Goal: Information Seeking & Learning: Get advice/opinions

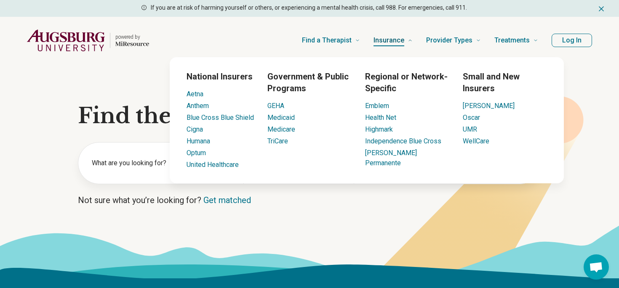
click at [386, 44] on span "Insurance" at bounding box center [389, 41] width 31 height 12
click at [391, 39] on span "Insurance" at bounding box center [389, 41] width 31 height 12
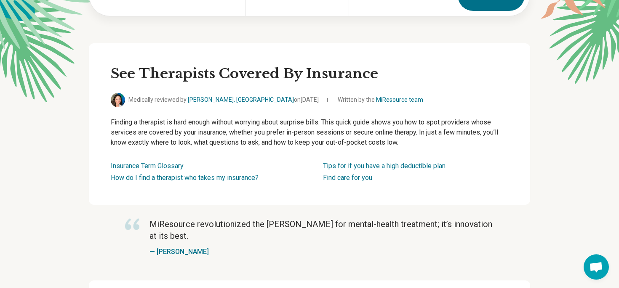
scroll to position [116, 0]
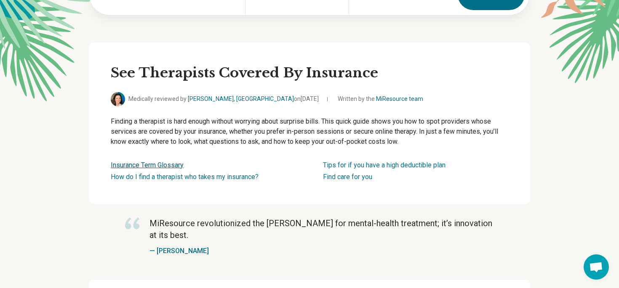
click at [179, 163] on link "Insurance Term Glossary" at bounding box center [147, 165] width 73 height 8
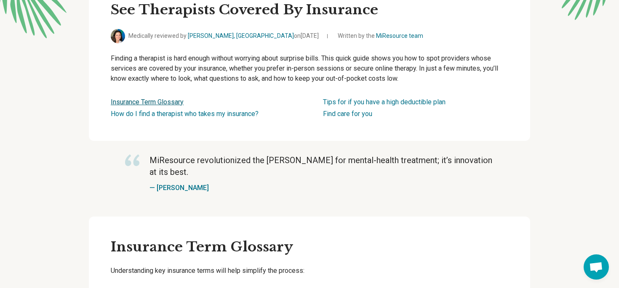
scroll to position [13, 0]
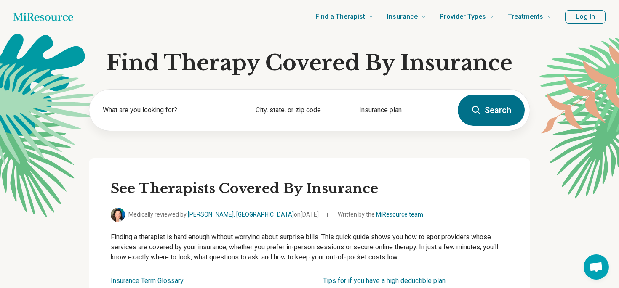
click at [579, 17] on button "Log In" at bounding box center [585, 16] width 40 height 13
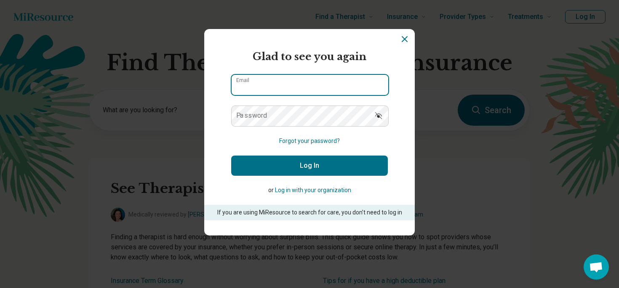
click at [302, 86] on input "Email" at bounding box center [310, 85] width 157 height 20
type input "**********"
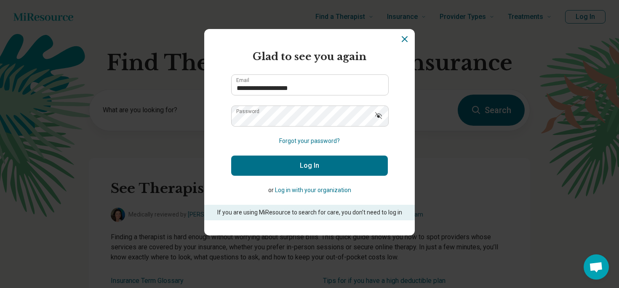
click at [306, 164] on button "Log In" at bounding box center [309, 166] width 157 height 20
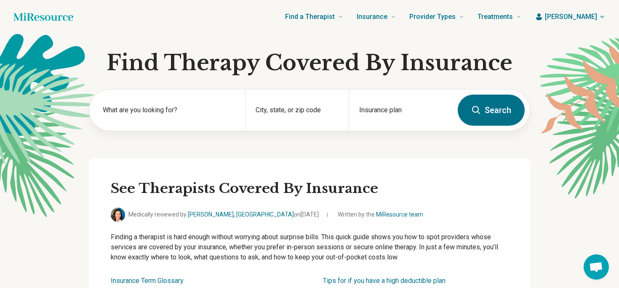
click at [590, 18] on span "[PERSON_NAME]" at bounding box center [571, 17] width 52 height 10
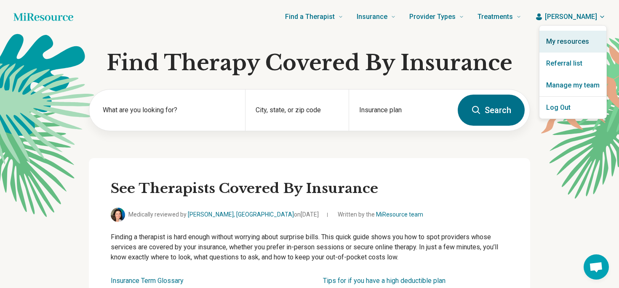
click at [579, 40] on link "My resources" at bounding box center [572, 42] width 67 height 22
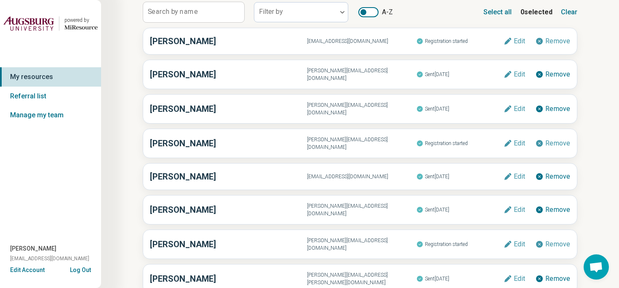
scroll to position [71, 0]
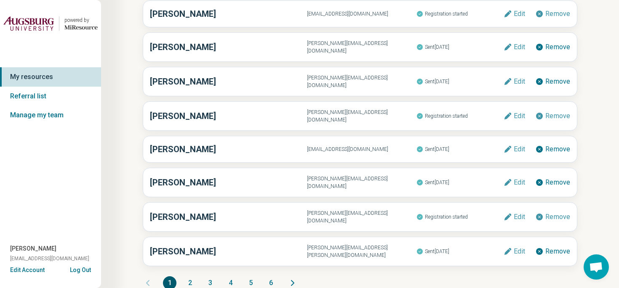
click at [293, 278] on icon "Next page" at bounding box center [293, 283] width 10 height 10
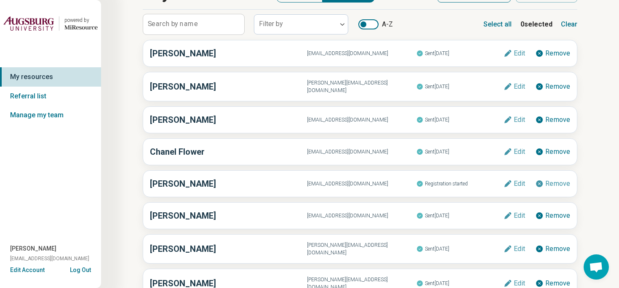
scroll to position [0, 0]
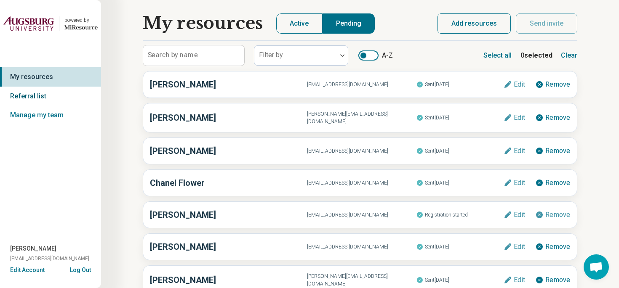
click at [41, 94] on link "Referral list" at bounding box center [50, 96] width 101 height 19
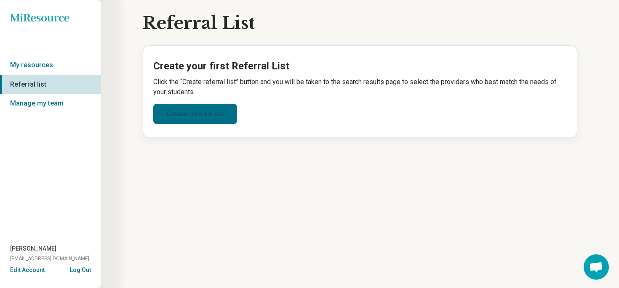
click at [169, 111] on link "Create referral list" at bounding box center [195, 114] width 84 height 20
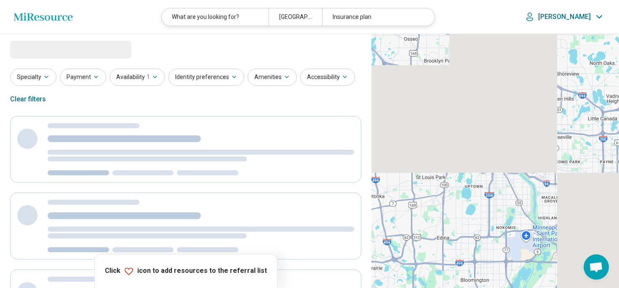
select select "***"
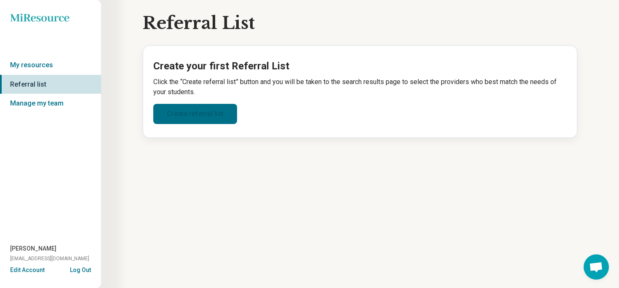
click at [221, 111] on link "Create referral list" at bounding box center [195, 114] width 84 height 20
select select "***"
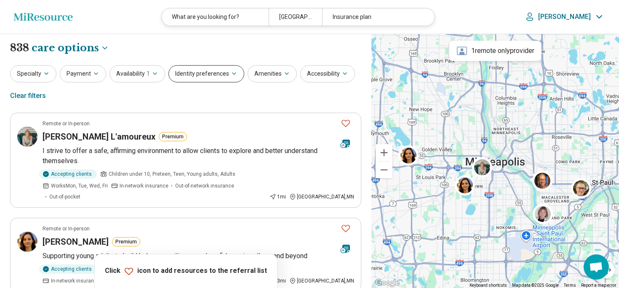
click at [232, 74] on icon "button" at bounding box center [233, 74] width 3 height 2
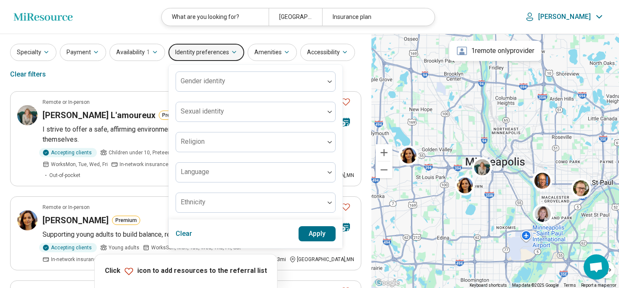
scroll to position [20, 0]
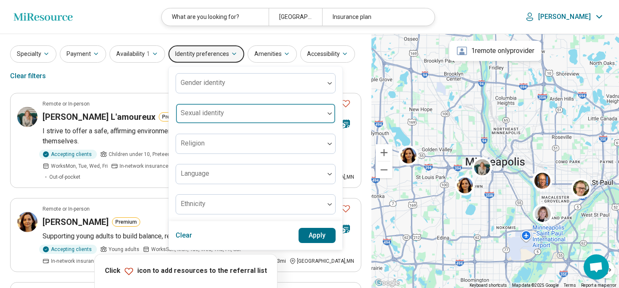
click at [329, 112] on img at bounding box center [330, 113] width 4 height 3
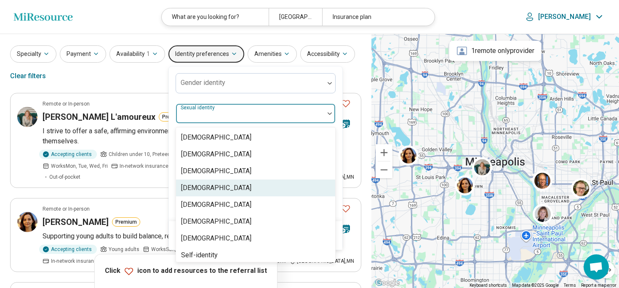
scroll to position [3, 0]
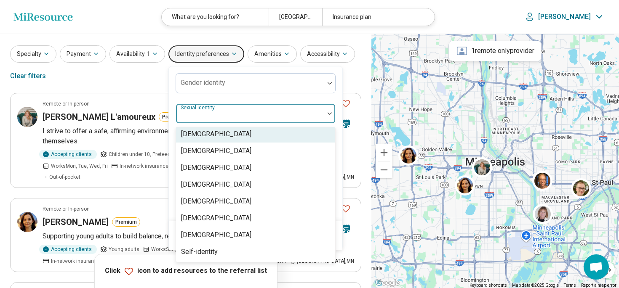
click at [214, 136] on div "Asexual" at bounding box center [255, 134] width 159 height 17
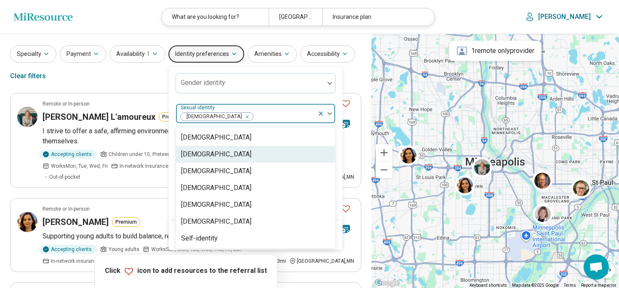
click at [199, 155] on div "Gay" at bounding box center [255, 154] width 159 height 17
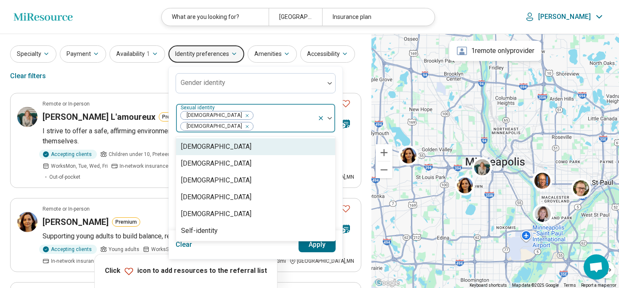
click at [200, 142] on div "Bisexual" at bounding box center [216, 147] width 70 height 10
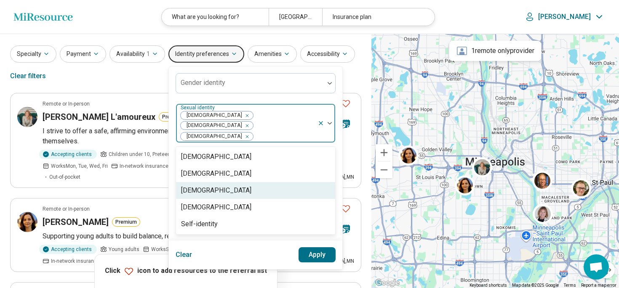
click at [196, 186] on div "Pansexual" at bounding box center [216, 191] width 70 height 10
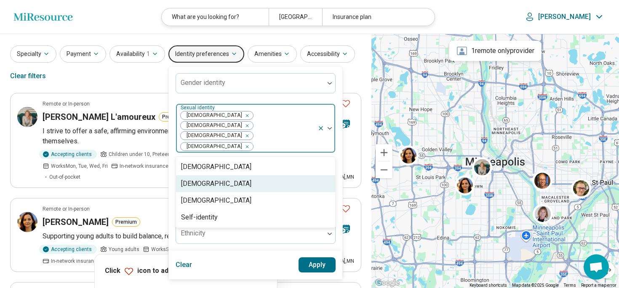
click at [195, 179] on div "Lesbian" at bounding box center [216, 184] width 70 height 10
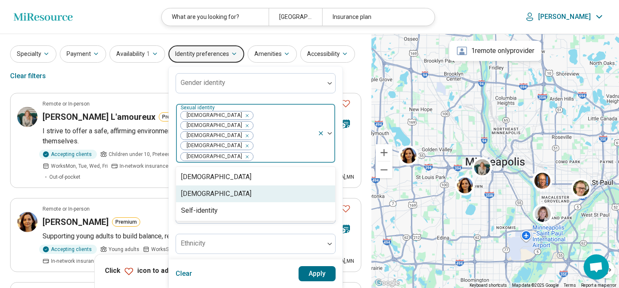
click at [193, 189] on div "Queer" at bounding box center [216, 194] width 70 height 10
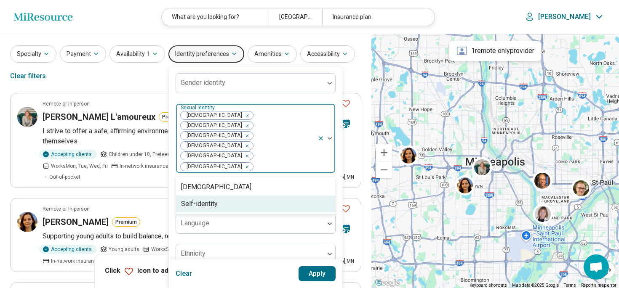
click at [246, 196] on div "Self-identity" at bounding box center [255, 204] width 159 height 17
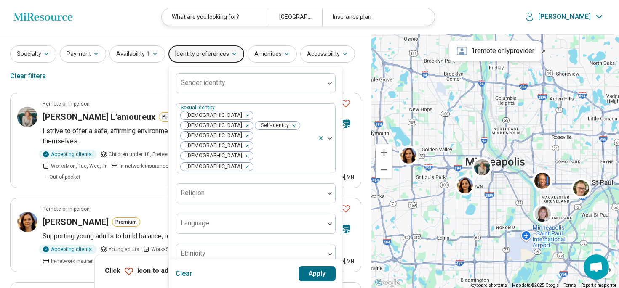
click at [315, 267] on button "Apply" at bounding box center [317, 274] width 37 height 15
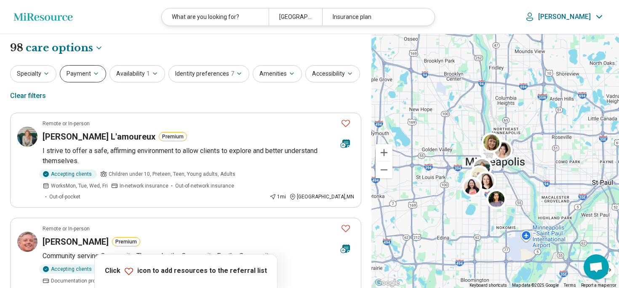
click at [93, 75] on icon "button" at bounding box center [96, 73] width 7 height 7
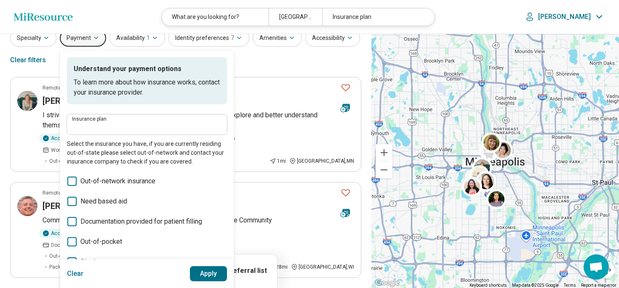
scroll to position [32, 0]
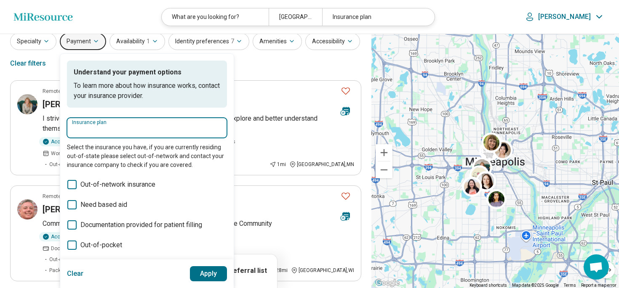
click at [113, 129] on input "Insurance plan" at bounding box center [147, 131] width 150 height 10
click at [94, 42] on icon "button" at bounding box center [96, 41] width 7 height 7
click at [72, 272] on button "Clear" at bounding box center [75, 274] width 17 height 15
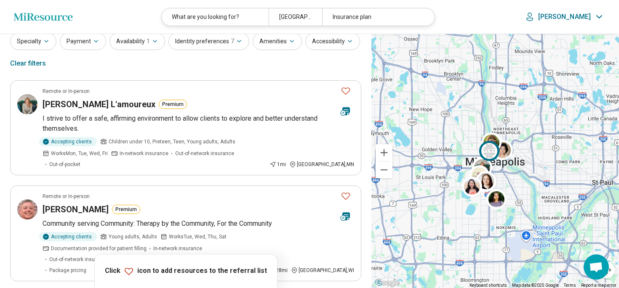
scroll to position [0, 0]
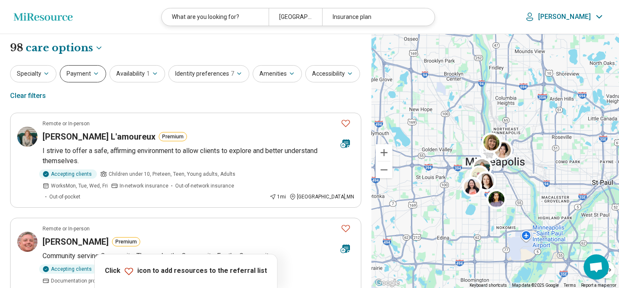
click at [95, 73] on icon "button" at bounding box center [96, 73] width 7 height 7
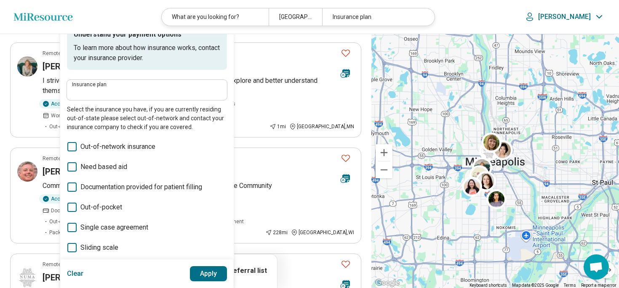
scroll to position [31, 0]
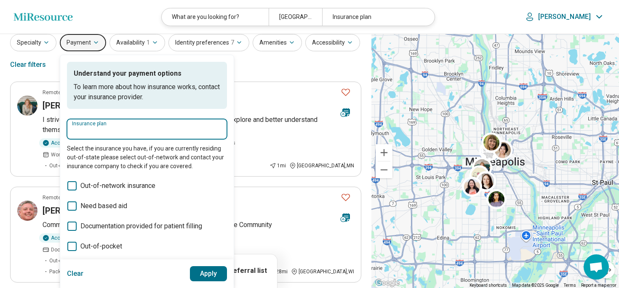
click at [107, 131] on input "Insurance plan" at bounding box center [147, 132] width 150 height 10
type input "*"
click at [95, 156] on div "Minnesota Medical Assistance" at bounding box center [123, 154] width 112 height 17
type input "**********"
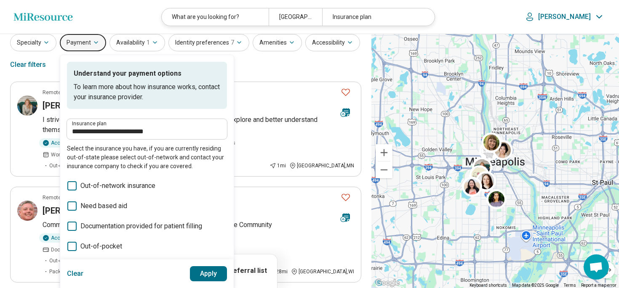
click at [204, 273] on button "Apply" at bounding box center [208, 274] width 37 height 15
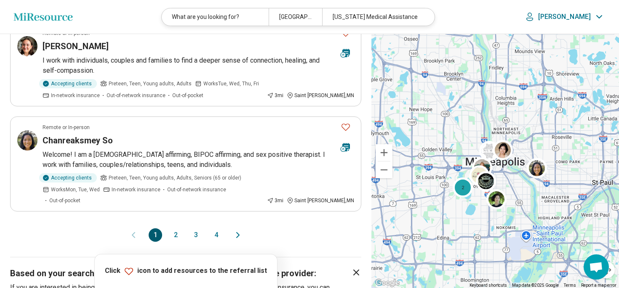
scroll to position [883, 0]
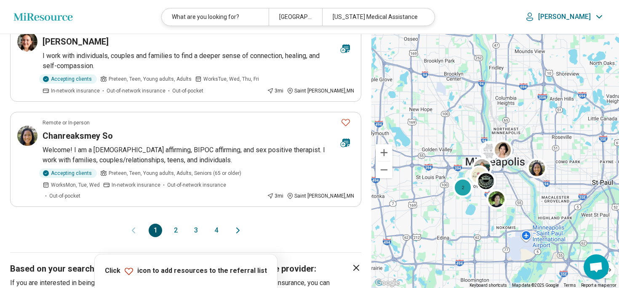
click at [174, 224] on button "2" at bounding box center [175, 230] width 13 height 13
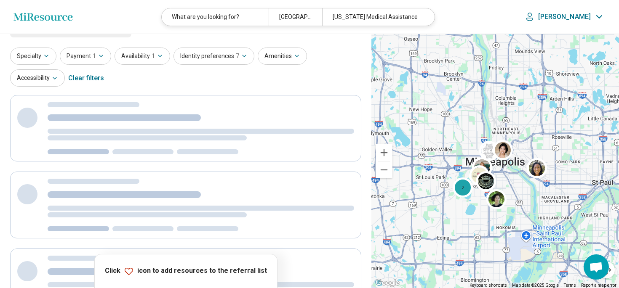
scroll to position [0, 0]
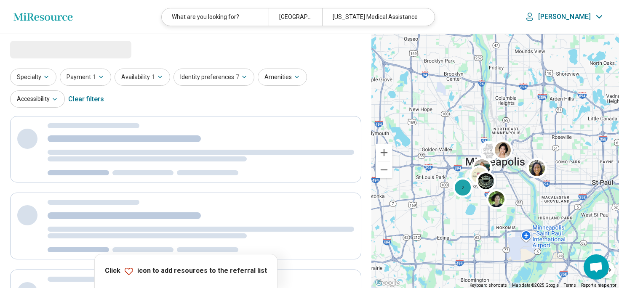
select select "***"
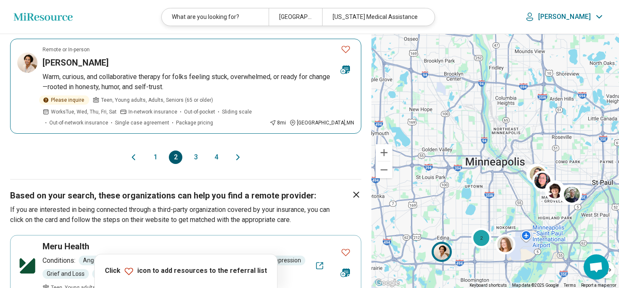
scroll to position [939, 0]
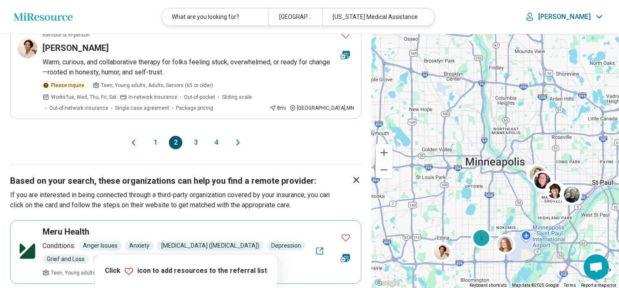
click at [194, 136] on button "3" at bounding box center [195, 142] width 13 height 13
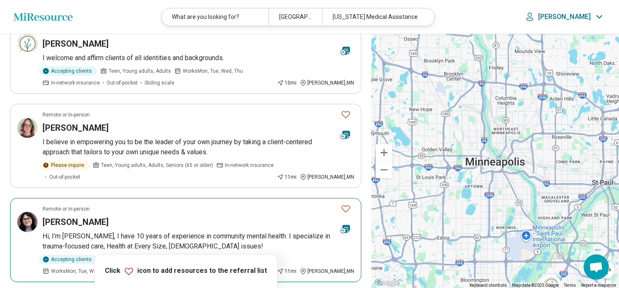
scroll to position [0, 0]
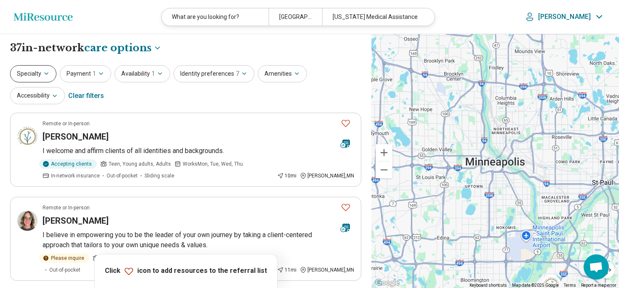
click at [47, 72] on icon "button" at bounding box center [46, 73] width 7 height 7
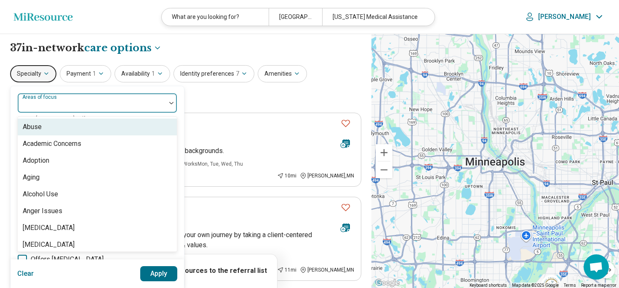
click at [173, 104] on div at bounding box center [171, 102] width 11 height 19
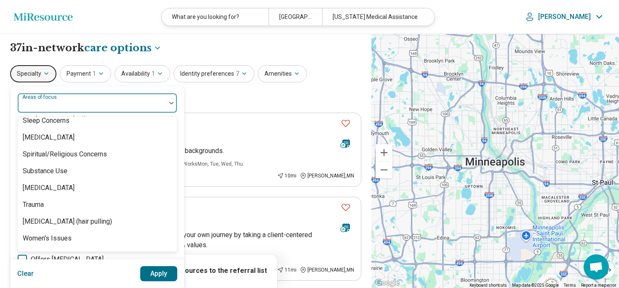
scroll to position [1573, 0]
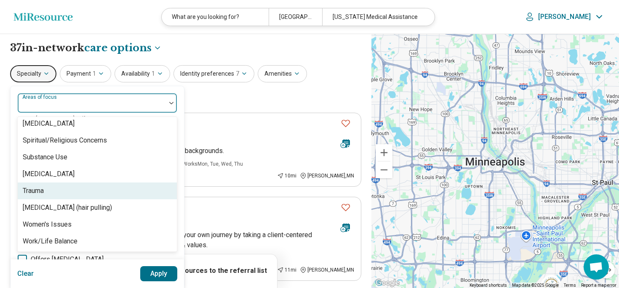
click at [92, 193] on div "Trauma" at bounding box center [97, 191] width 159 height 17
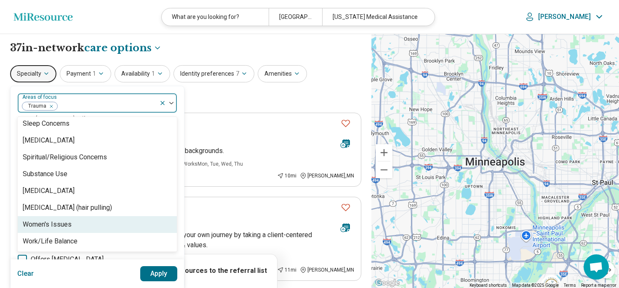
click at [155, 271] on button "Apply" at bounding box center [158, 274] width 37 height 15
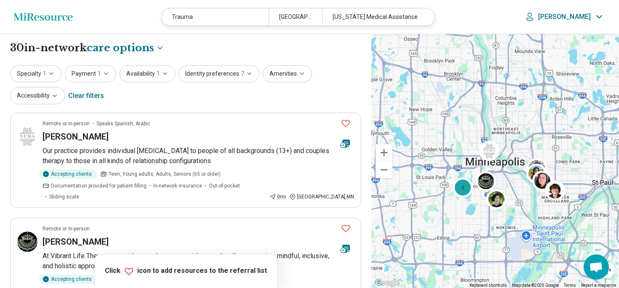
click at [91, 95] on div "Clear filters" at bounding box center [86, 96] width 36 height 20
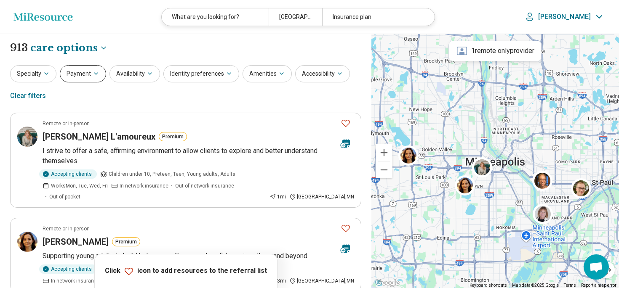
click at [93, 72] on icon "button" at bounding box center [96, 73] width 7 height 7
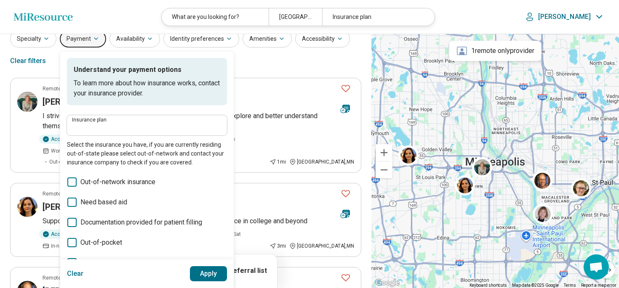
scroll to position [6, 0]
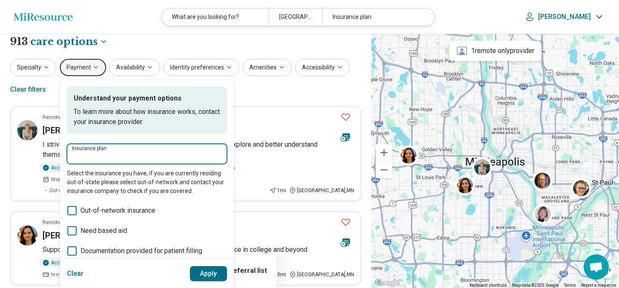
click at [97, 153] on input "Insurance plan" at bounding box center [147, 157] width 150 height 10
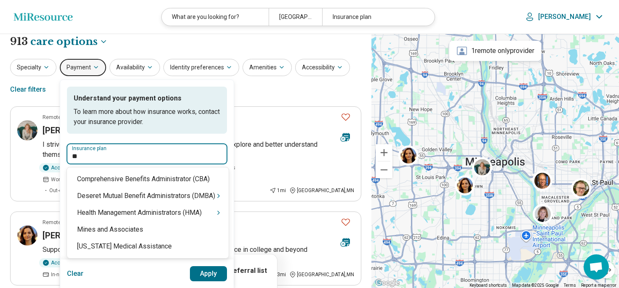
type input "*"
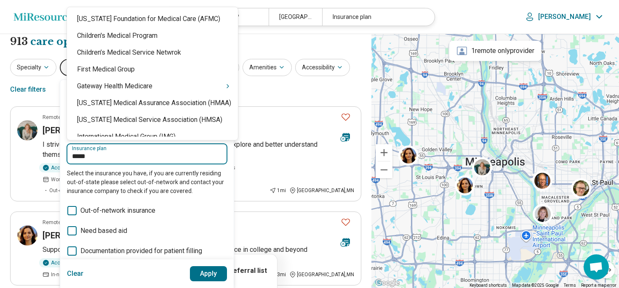
type input "******"
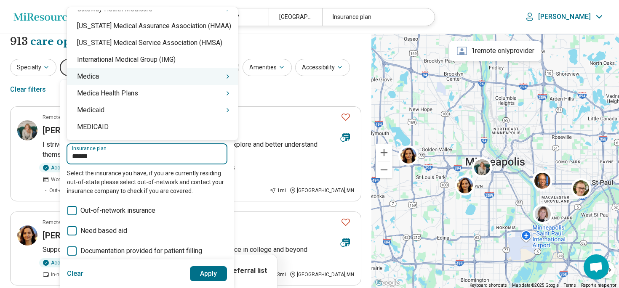
scroll to position [78, 0]
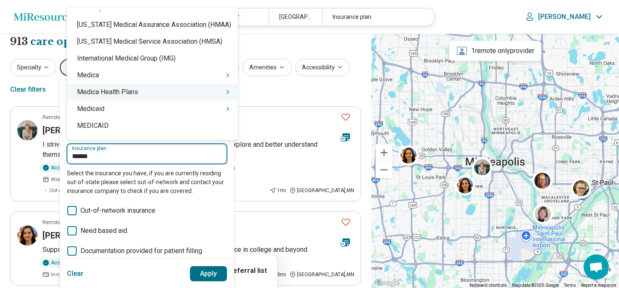
click at [125, 96] on div "Medica Health Plans" at bounding box center [152, 92] width 171 height 17
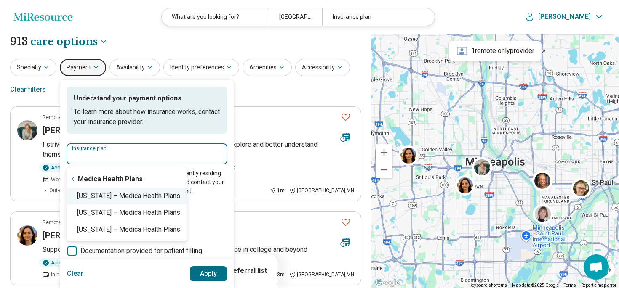
scroll to position [0, 0]
click at [101, 196] on div "Minnesota – Medica Health Plans" at bounding box center [127, 196] width 120 height 17
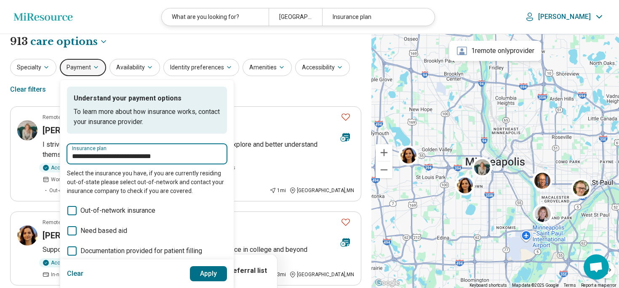
type input "**********"
click at [212, 272] on button "Apply" at bounding box center [208, 274] width 37 height 15
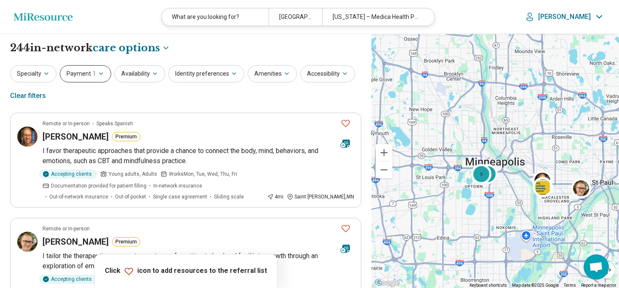
click at [99, 73] on icon "button" at bounding box center [101, 73] width 7 height 7
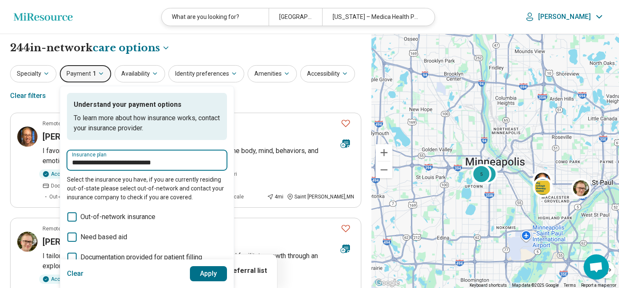
drag, startPoint x: 174, startPoint y: 162, endPoint x: 126, endPoint y: 152, distance: 48.2
click at [126, 152] on div "**********" at bounding box center [147, 160] width 160 height 20
type input "**********"
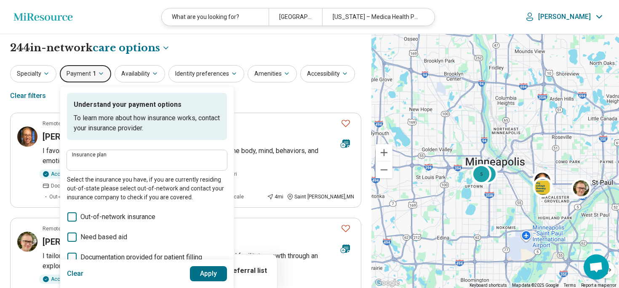
click at [121, 156] on label "Insurance plan" at bounding box center [147, 154] width 150 height 5
click at [121, 158] on input "Insurance plan" at bounding box center [147, 163] width 150 height 10
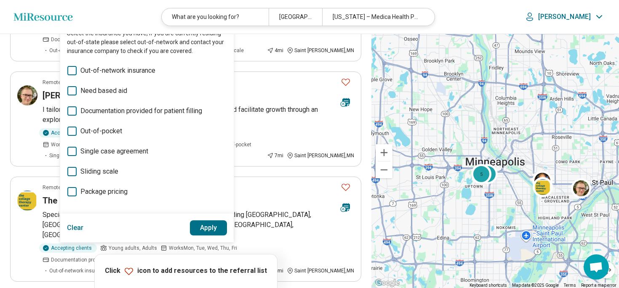
scroll to position [147, 0]
click at [76, 225] on button "Clear" at bounding box center [75, 227] width 17 height 15
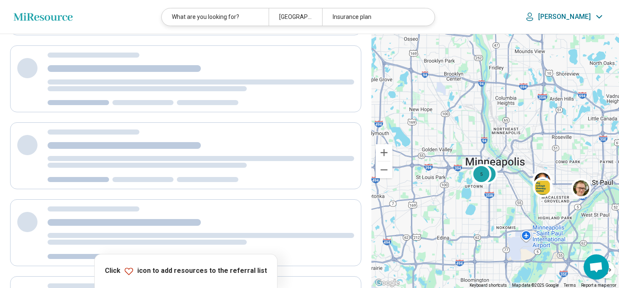
scroll to position [0, 0]
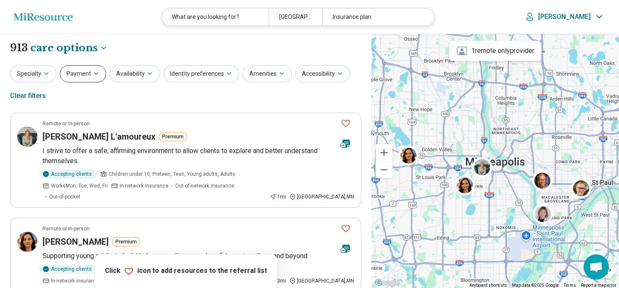
click at [94, 74] on icon "button" at bounding box center [95, 74] width 3 height 2
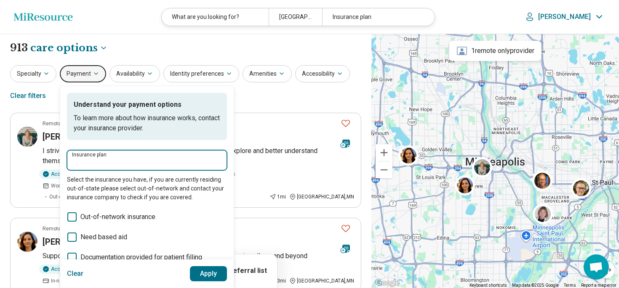
click at [85, 159] on input "Insurance plan" at bounding box center [147, 163] width 150 height 10
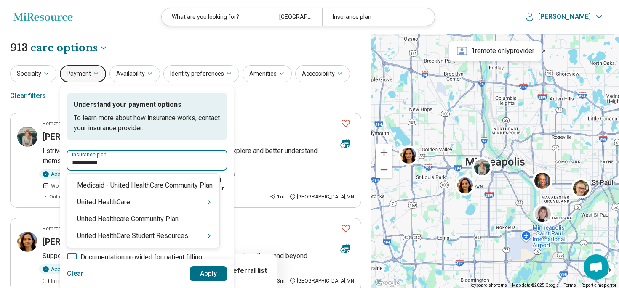
type input "**********"
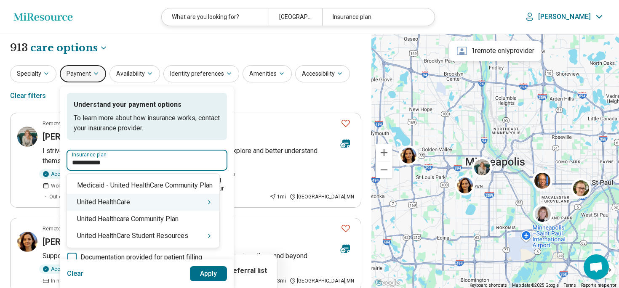
click at [210, 203] on icon "Suggestions" at bounding box center [209, 202] width 7 height 7
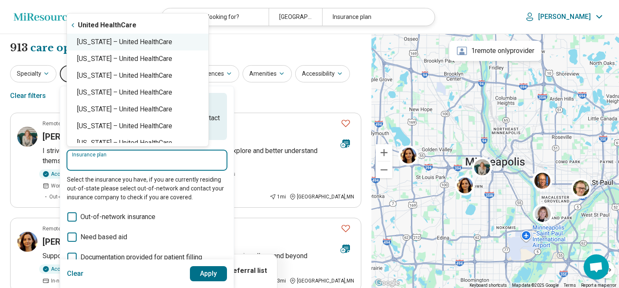
click at [171, 40] on div "Minnesota – United HealthCare" at bounding box center [138, 42] width 142 height 17
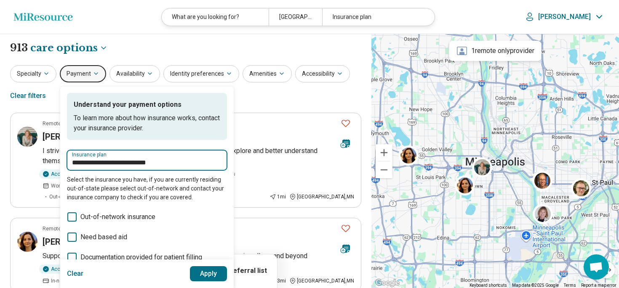
type input "**********"
click at [205, 274] on button "Apply" at bounding box center [208, 274] width 37 height 15
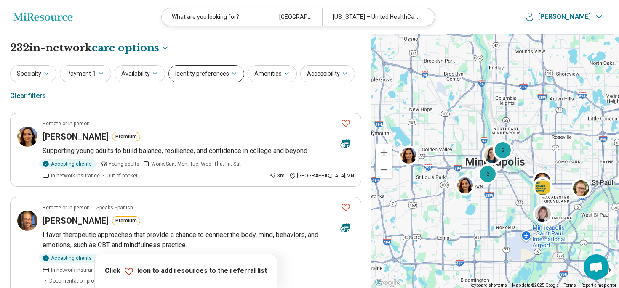
click at [231, 73] on icon "button" at bounding box center [234, 73] width 7 height 7
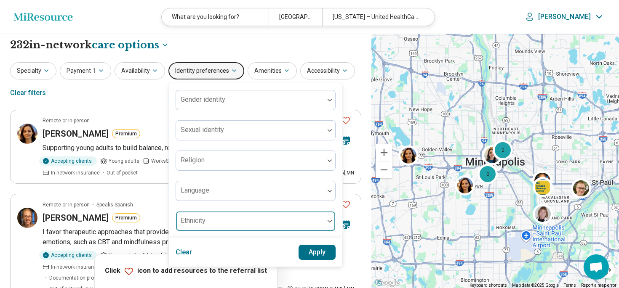
click at [327, 224] on div at bounding box center [329, 221] width 11 height 19
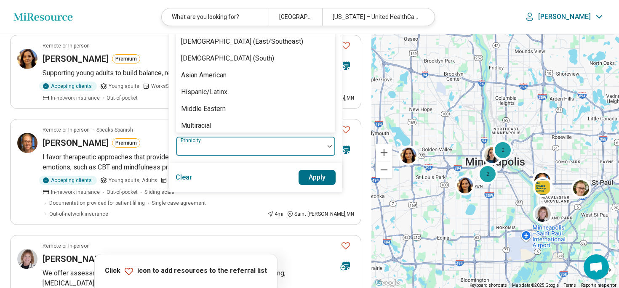
scroll to position [88, 0]
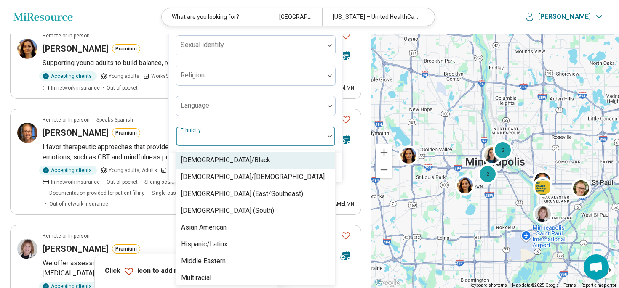
click at [314, 161] on div "African American/Black" at bounding box center [255, 160] width 159 height 17
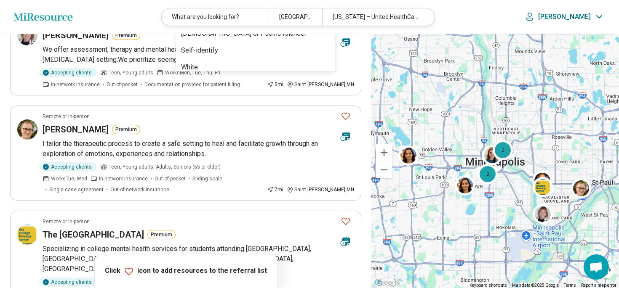
scroll to position [305, 0]
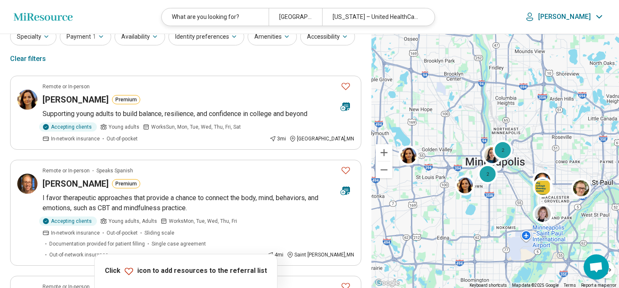
scroll to position [0, 0]
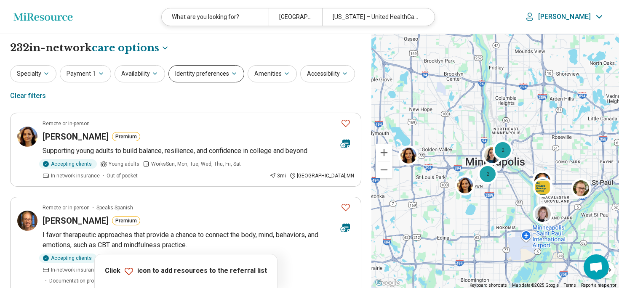
click at [232, 74] on icon "button" at bounding box center [233, 74] width 3 height 2
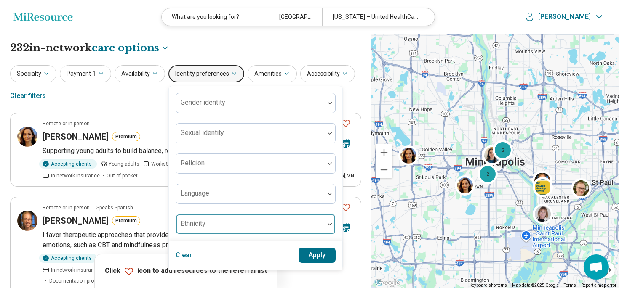
click at [326, 219] on div at bounding box center [329, 224] width 11 height 19
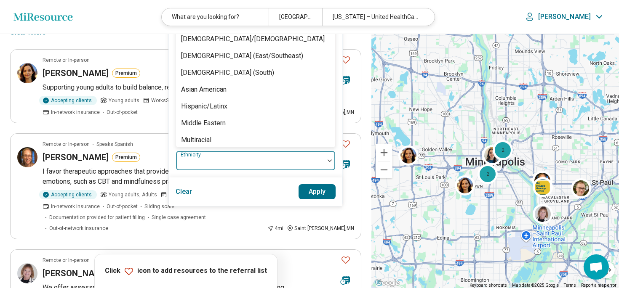
scroll to position [88, 0]
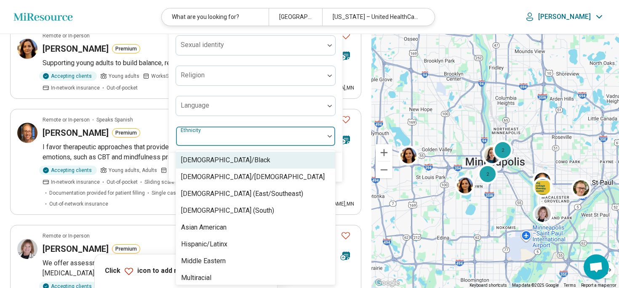
click at [276, 160] on div "African American/Black" at bounding box center [255, 160] width 159 height 17
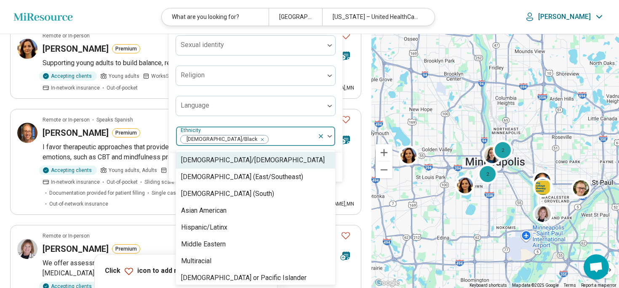
click at [334, 152] on div "Gender identity Sexual identity Religion Language option African American/Black…" at bounding box center [256, 75] width 174 height 155
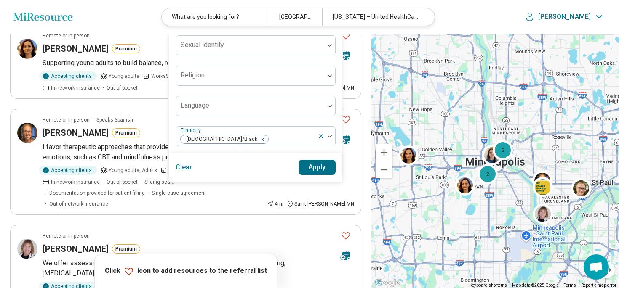
click at [319, 164] on button "Apply" at bounding box center [317, 167] width 37 height 15
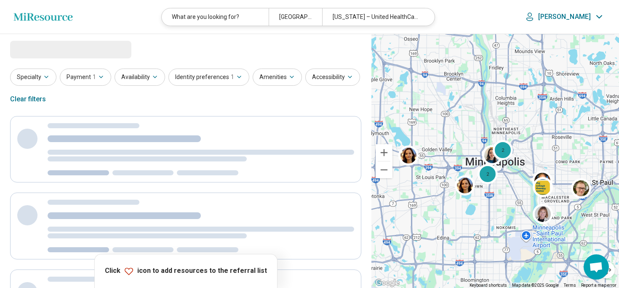
scroll to position [0, 0]
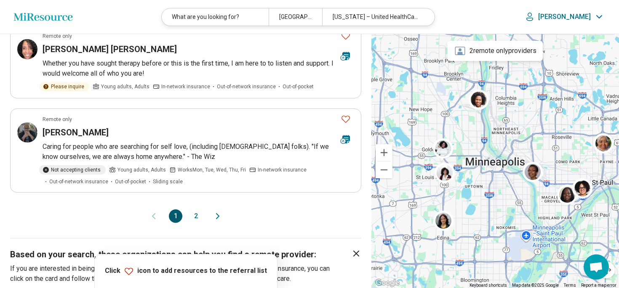
scroll to position [854, 0]
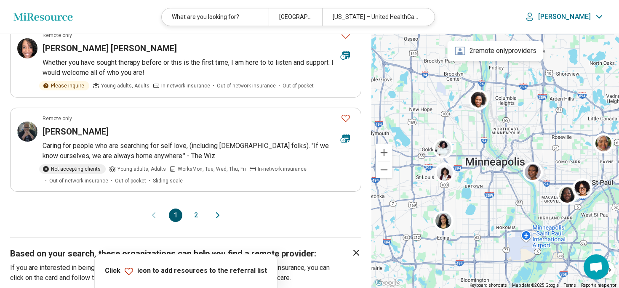
click at [194, 209] on button "2" at bounding box center [195, 215] width 13 height 13
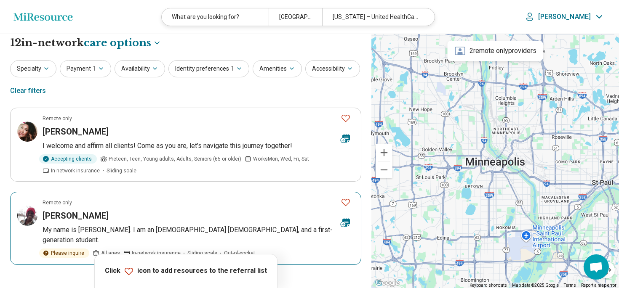
scroll to position [0, 0]
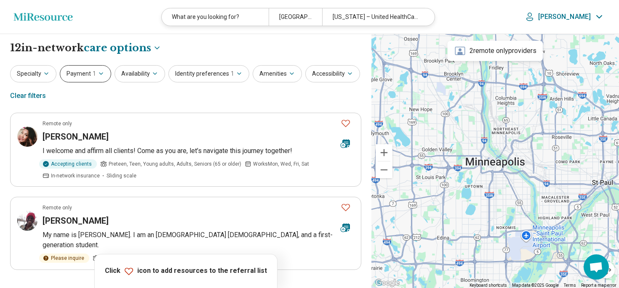
click at [101, 72] on icon "button" at bounding box center [101, 73] width 7 height 7
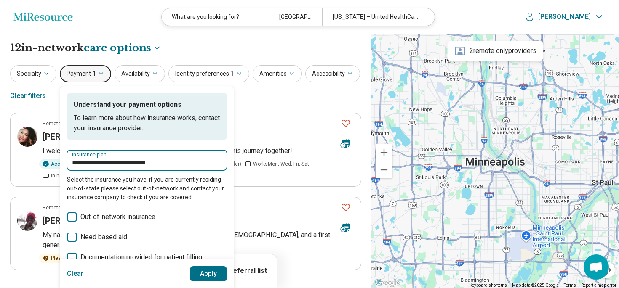
click at [171, 163] on input "**********" at bounding box center [147, 163] width 150 height 10
drag, startPoint x: 171, startPoint y: 163, endPoint x: 114, endPoint y: 157, distance: 57.6
click at [114, 157] on div "**********" at bounding box center [147, 160] width 160 height 20
type input "**********"
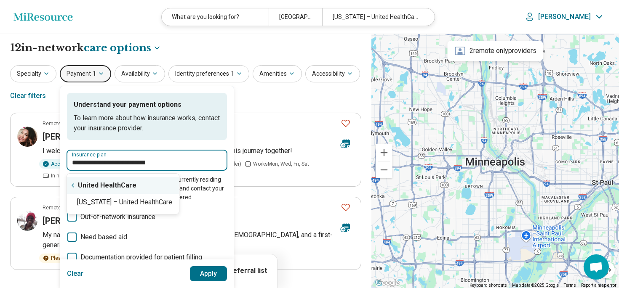
click at [166, 160] on input "**********" at bounding box center [147, 163] width 150 height 10
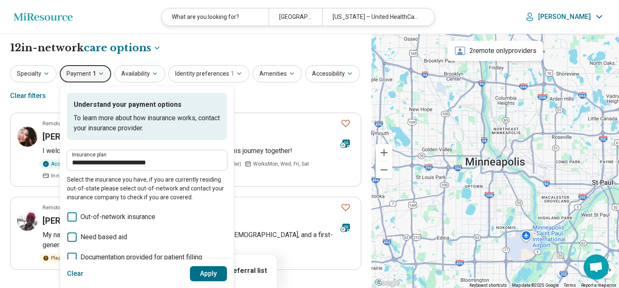
click at [80, 272] on button "Clear" at bounding box center [75, 274] width 17 height 15
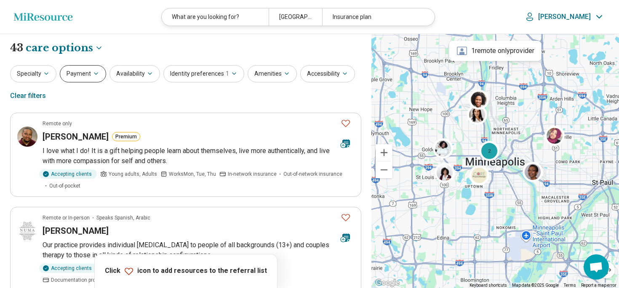
click at [94, 73] on icon "button" at bounding box center [96, 73] width 7 height 7
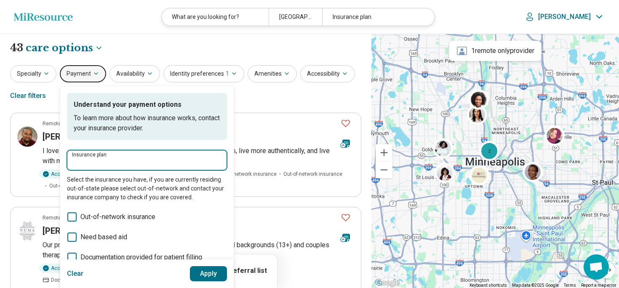
click at [88, 161] on input "Insurance plan" at bounding box center [147, 163] width 150 height 10
click at [83, 184] on div "UCare" at bounding box center [84, 185] width 35 height 17
type input "*****"
click at [209, 273] on button "Apply" at bounding box center [208, 274] width 37 height 15
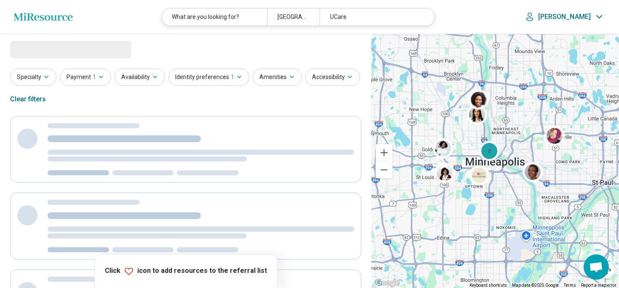
select select "***"
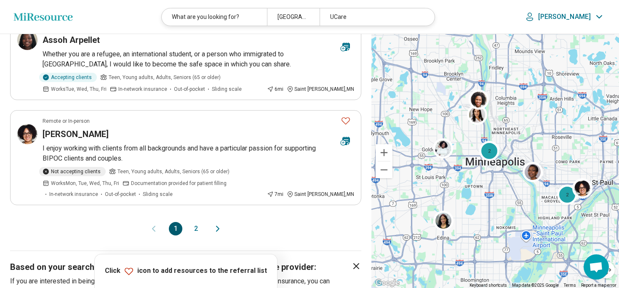
scroll to position [860, 0]
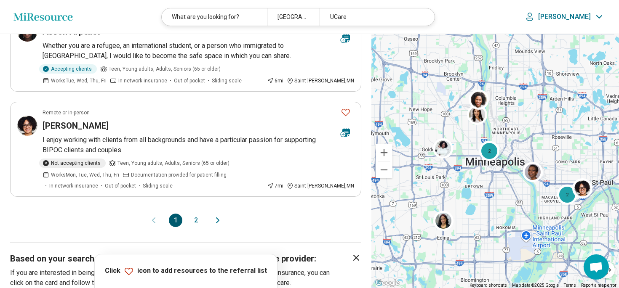
click at [196, 214] on button "2" at bounding box center [195, 220] width 13 height 13
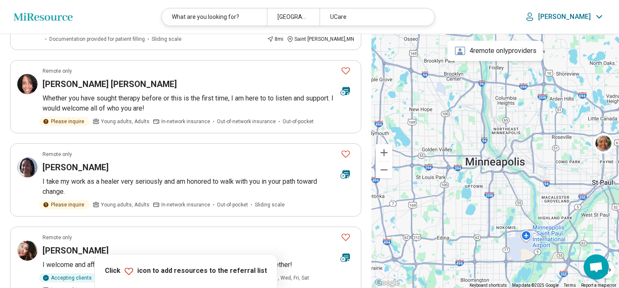
scroll to position [0, 0]
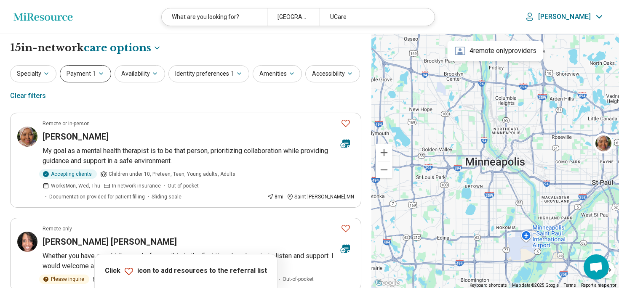
click at [100, 74] on icon "button" at bounding box center [101, 73] width 7 height 7
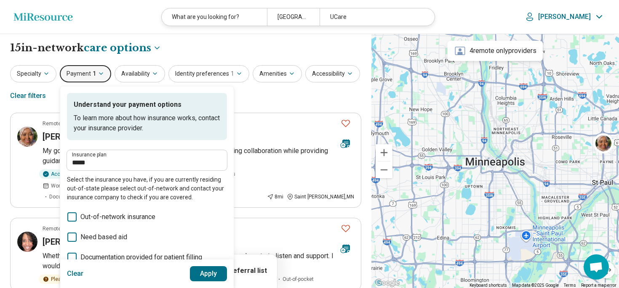
click at [77, 273] on button "Clear" at bounding box center [75, 274] width 17 height 15
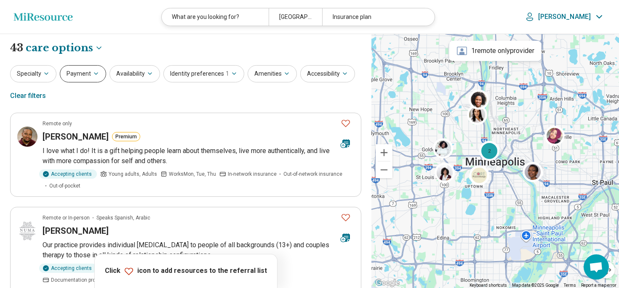
click at [95, 72] on icon "button" at bounding box center [96, 73] width 7 height 7
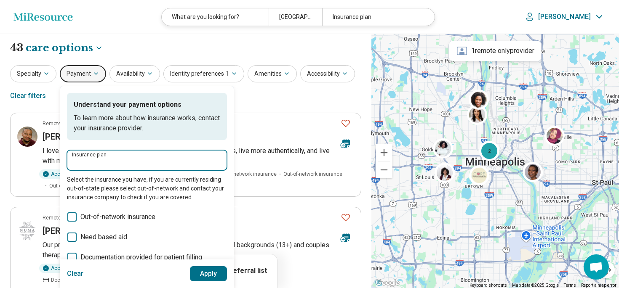
click at [88, 160] on input "Insurance plan" at bounding box center [147, 163] width 150 height 10
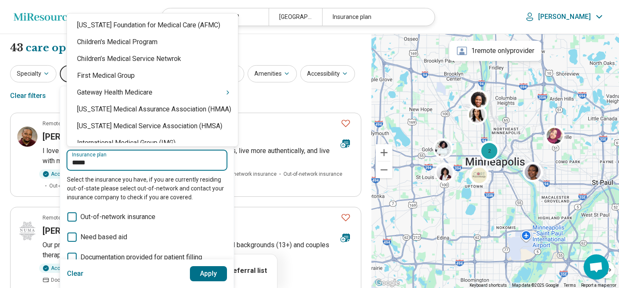
type input "******"
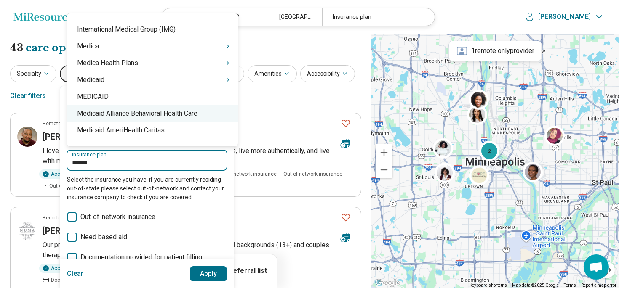
scroll to position [104, 0]
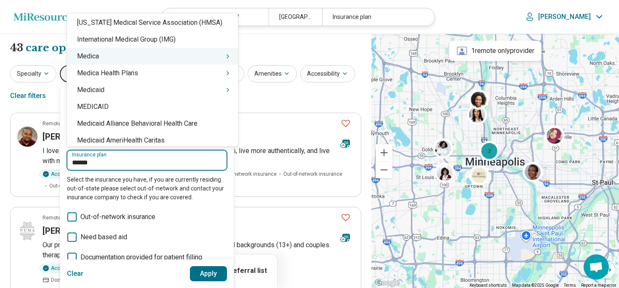
click at [224, 56] on icon "Suggestions" at bounding box center [227, 56] width 7 height 7
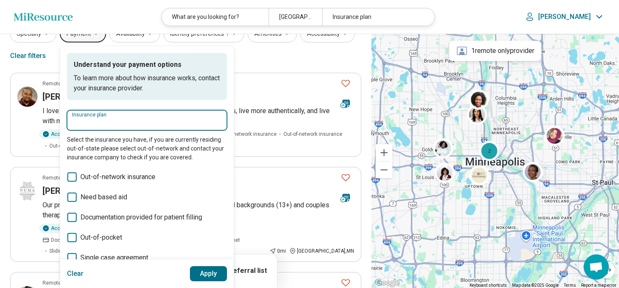
scroll to position [41, 0]
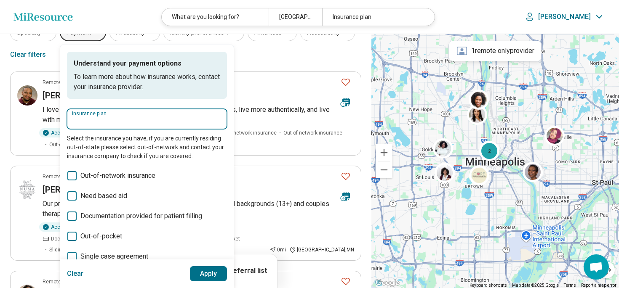
click at [148, 122] on input "Insurance plan" at bounding box center [147, 122] width 150 height 10
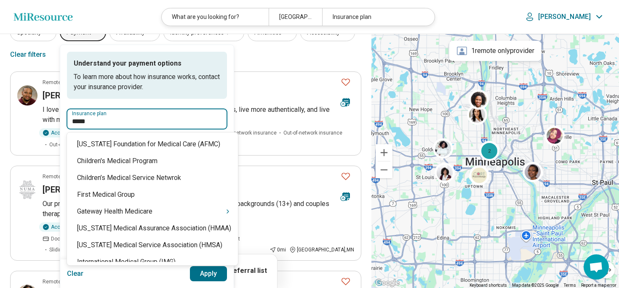
type input "******"
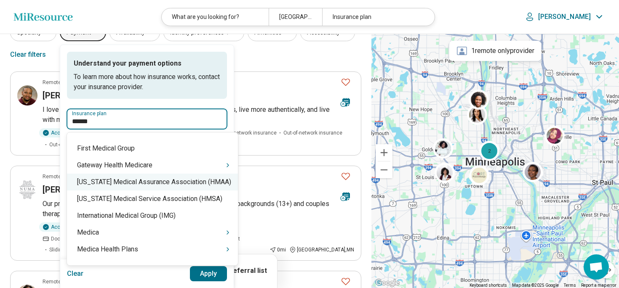
scroll to position [50, 0]
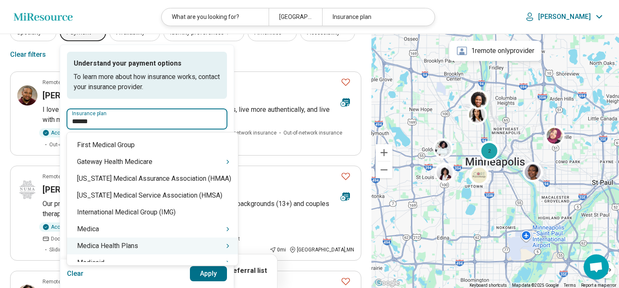
click at [227, 246] on icon "Suggestions" at bounding box center [228, 246] width 2 height 3
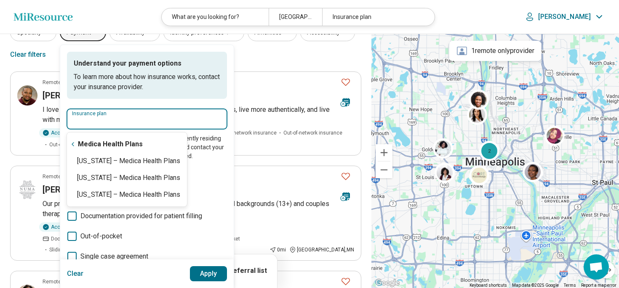
scroll to position [0, 0]
click at [162, 163] on div "Minnesota – Medica Health Plans" at bounding box center [127, 161] width 120 height 17
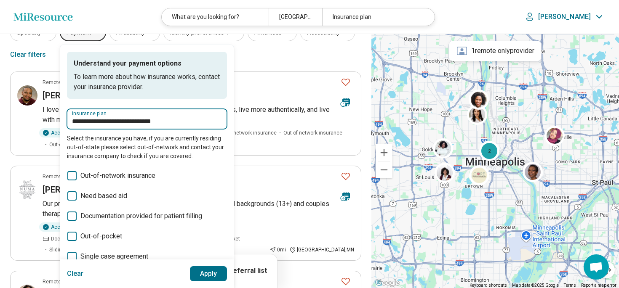
type input "**********"
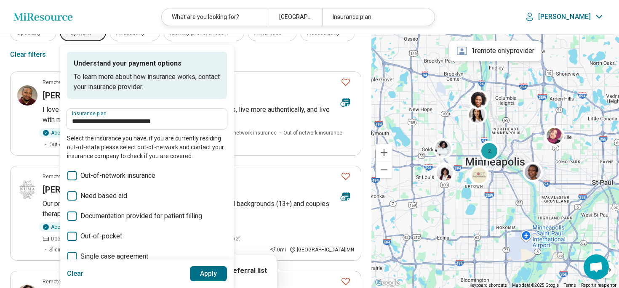
click at [206, 275] on button "Apply" at bounding box center [208, 274] width 37 height 15
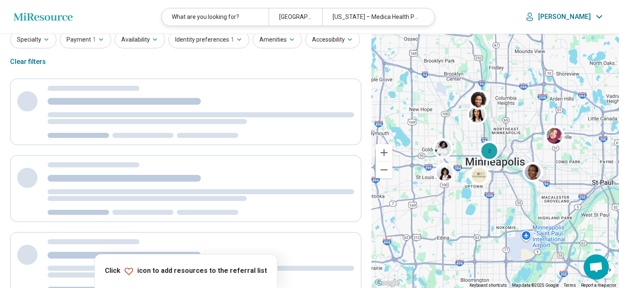
scroll to position [5, 0]
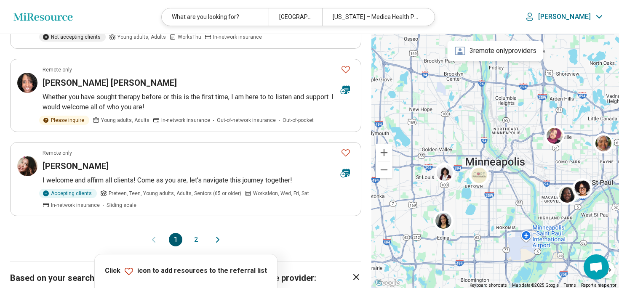
scroll to position [823, 0]
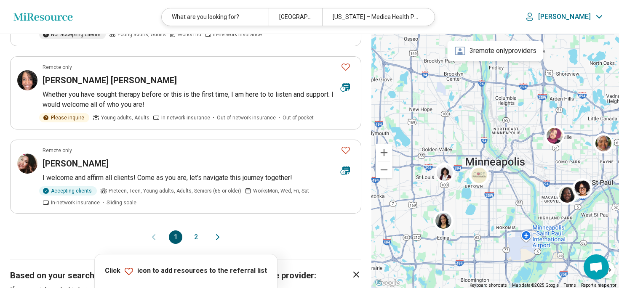
click at [195, 239] on button "2" at bounding box center [195, 237] width 13 height 13
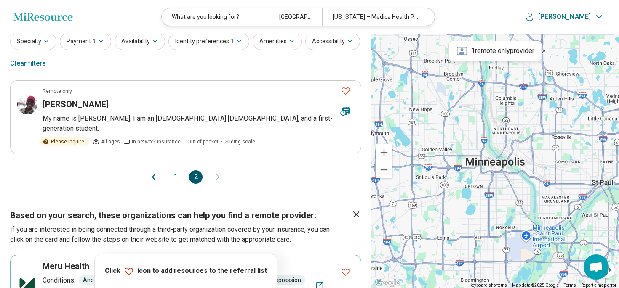
scroll to position [0, 0]
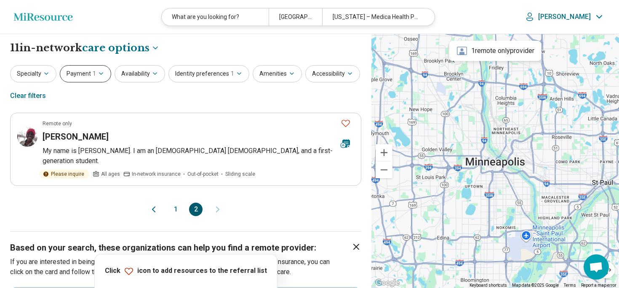
click at [101, 73] on icon "button" at bounding box center [101, 73] width 7 height 7
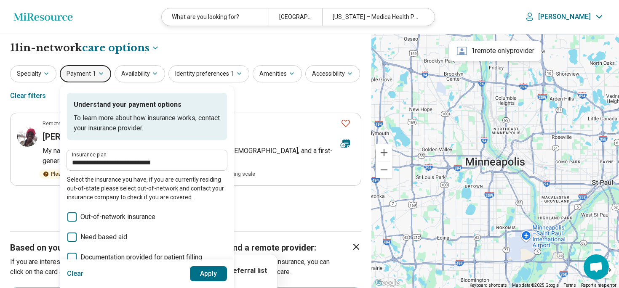
scroll to position [3, 0]
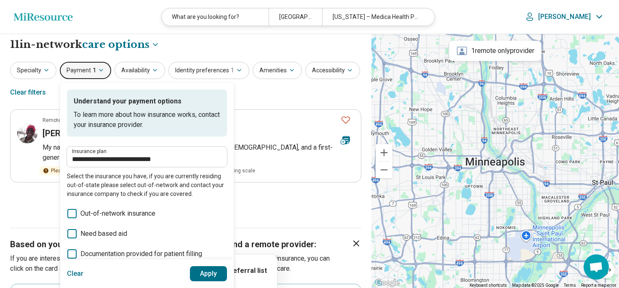
click at [74, 271] on button "Clear" at bounding box center [75, 274] width 17 height 15
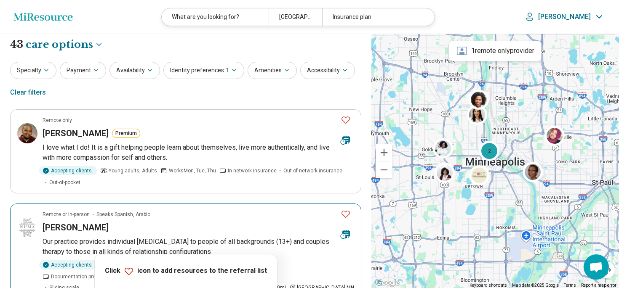
scroll to position [0, 0]
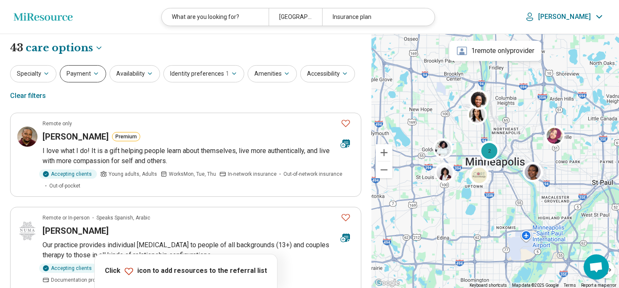
click at [96, 73] on icon "button" at bounding box center [96, 73] width 7 height 7
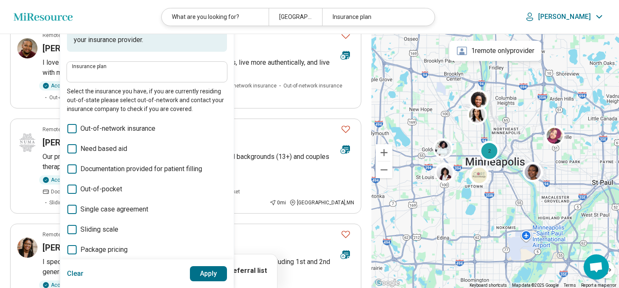
scroll to position [91, 0]
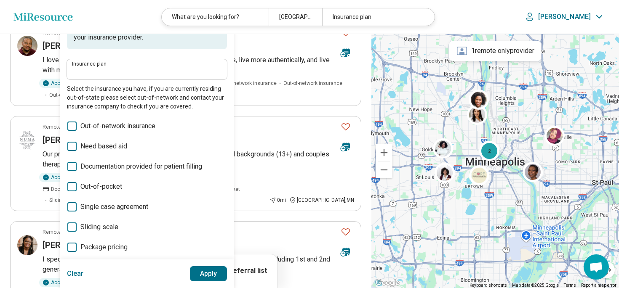
click at [72, 145] on icon at bounding box center [71, 146] width 9 height 9
click at [214, 279] on button "Apply" at bounding box center [208, 274] width 37 height 15
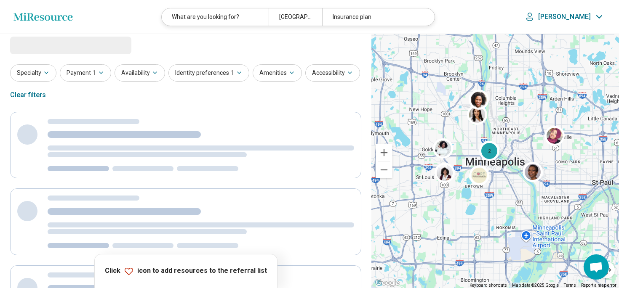
scroll to position [0, 0]
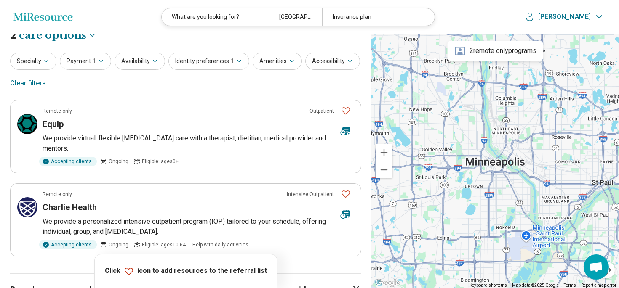
scroll to position [11, 0]
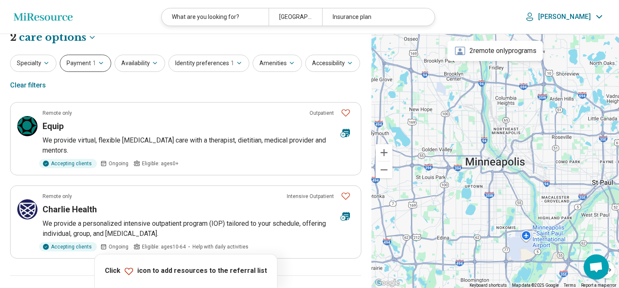
click at [99, 63] on icon "button" at bounding box center [101, 63] width 7 height 7
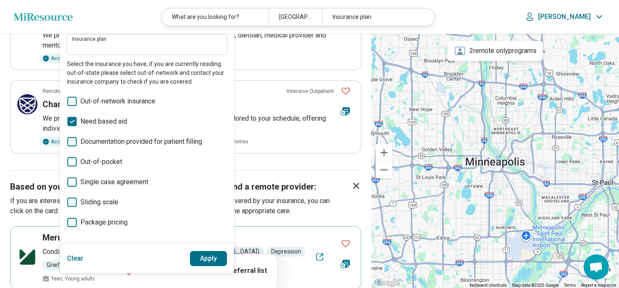
scroll to position [116, 0]
click at [72, 201] on icon at bounding box center [71, 202] width 9 height 9
click at [208, 256] on button "Apply" at bounding box center [208, 258] width 37 height 15
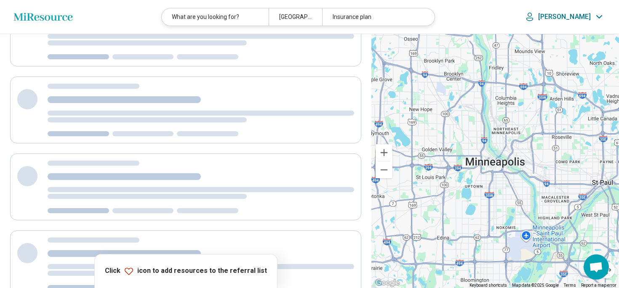
scroll to position [0, 0]
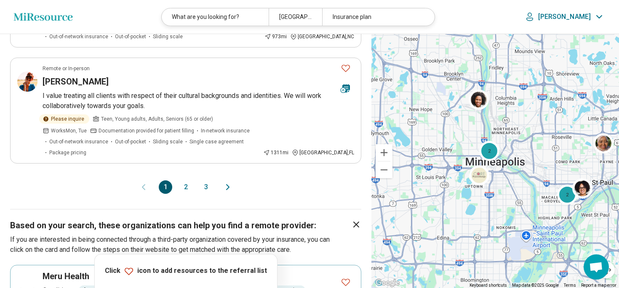
scroll to position [940, 0]
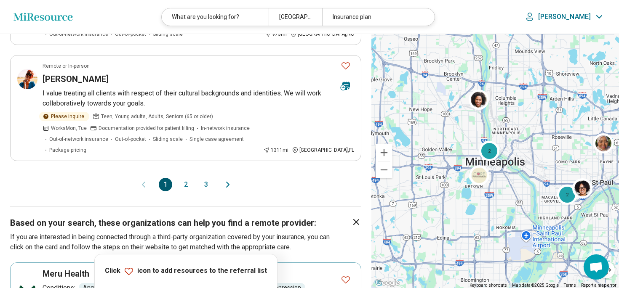
click at [183, 178] on button "2" at bounding box center [185, 184] width 13 height 13
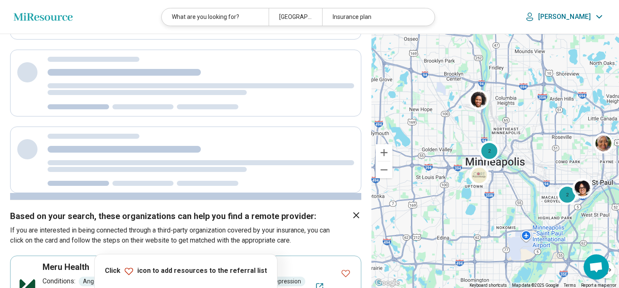
scroll to position [0, 0]
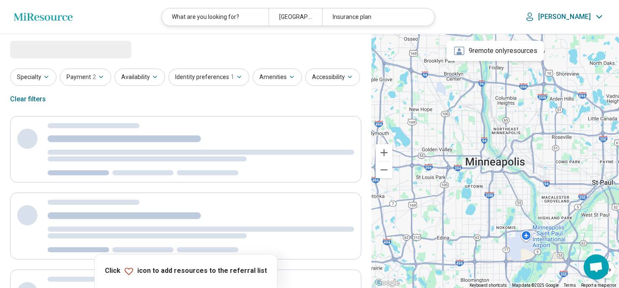
select select "***"
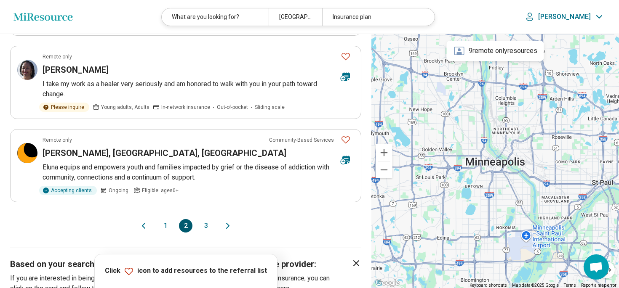
scroll to position [780, 0]
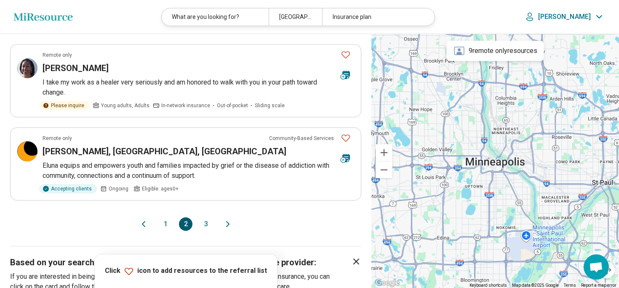
click at [206, 225] on button "3" at bounding box center [205, 224] width 13 height 13
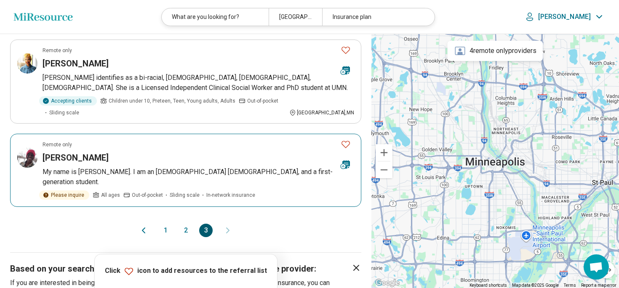
scroll to position [244, 0]
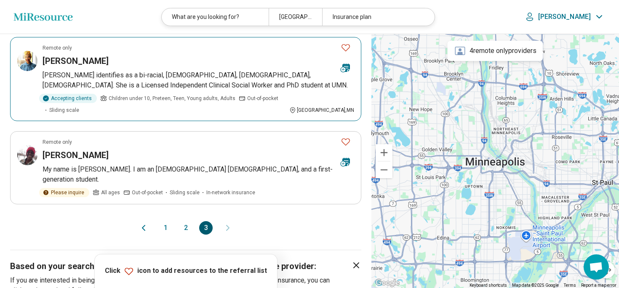
click at [100, 59] on h3 "Johara Suleiman" at bounding box center [76, 61] width 66 height 12
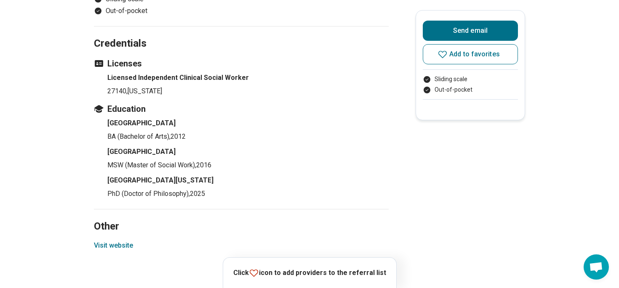
scroll to position [601, 0]
click at [104, 240] on button "Visit website" at bounding box center [113, 245] width 39 height 10
